Goal: Find specific page/section: Find specific page/section

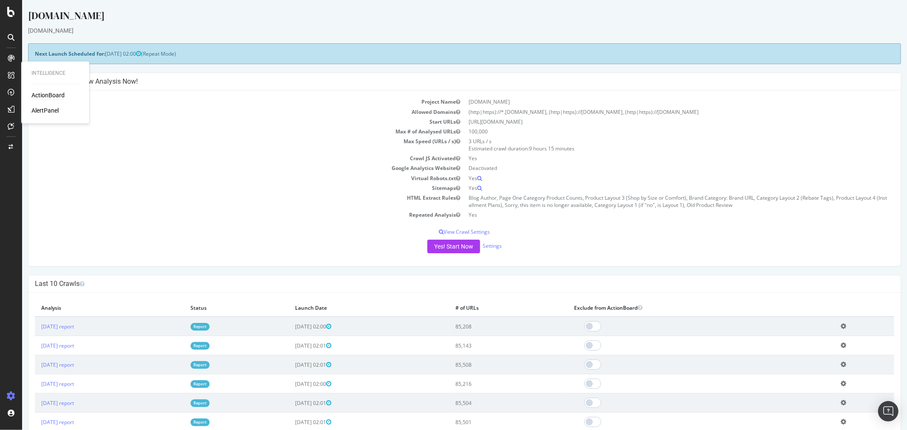
click at [38, 93] on div "ActionBoard" at bounding box center [47, 95] width 33 height 9
